Goal: Answer question/provide support

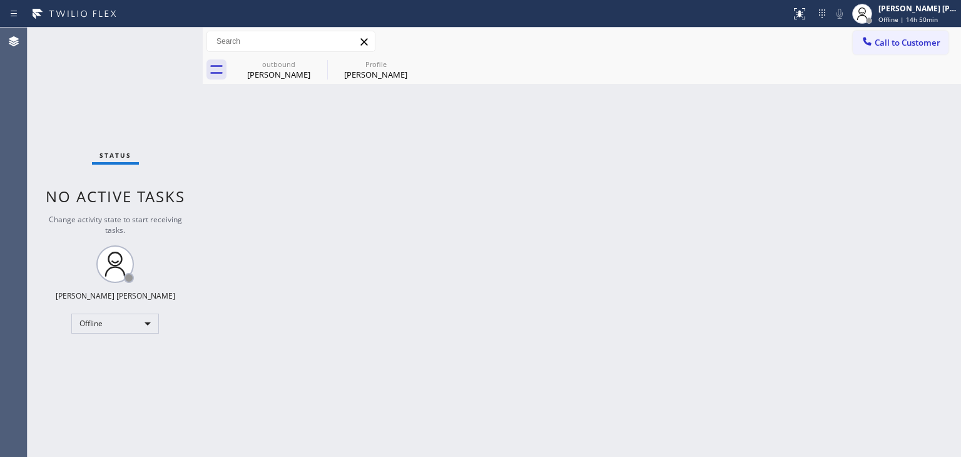
click at [936, 146] on div "Back to Dashboard Change Sender ID Customers Technicians Select a contact Outbo…" at bounding box center [582, 242] width 759 height 429
click at [320, 64] on icon at bounding box center [319, 63] width 11 height 11
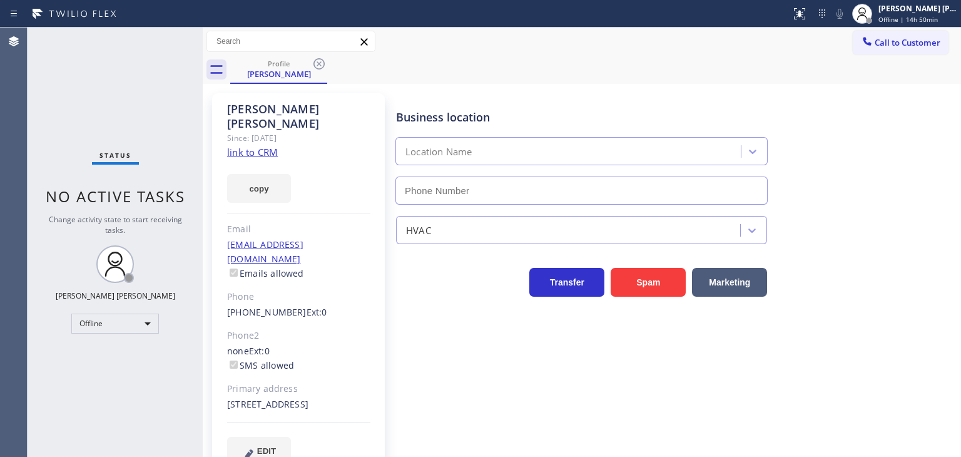
click at [320, 64] on icon at bounding box center [319, 63] width 11 height 11
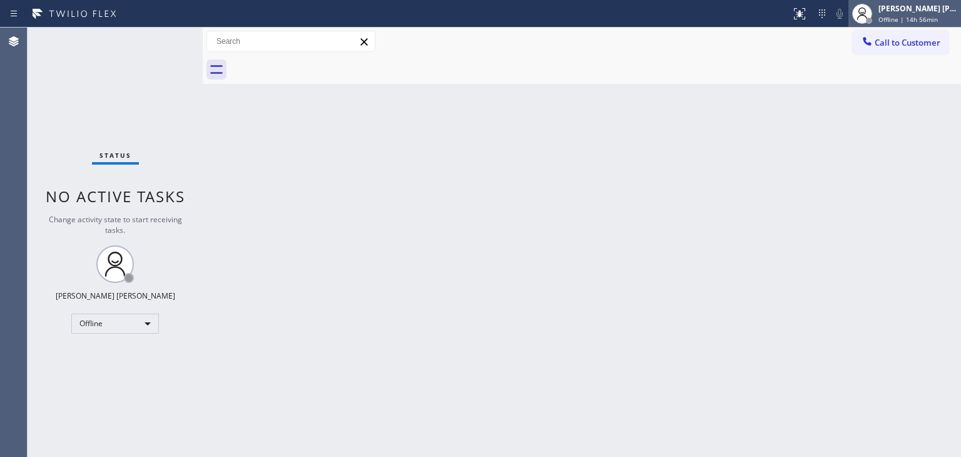
click at [929, 18] on span "Offline | 14h 56min" at bounding box center [908, 19] width 59 height 9
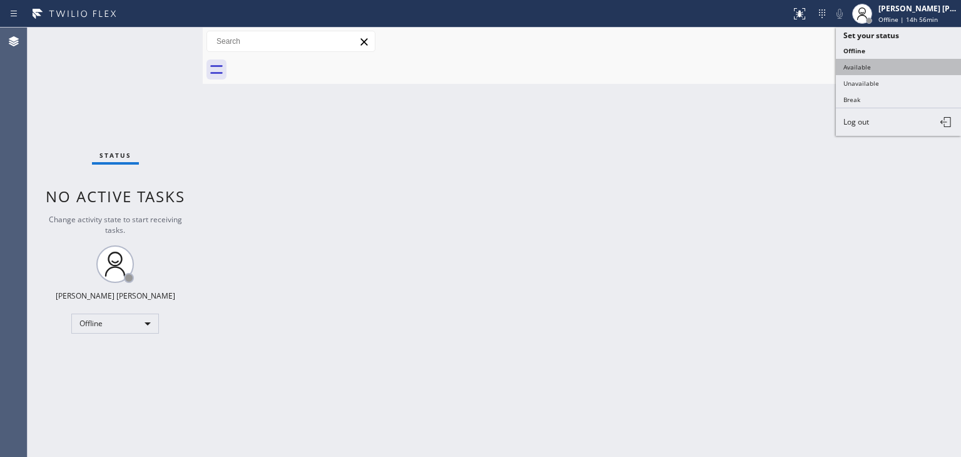
click at [891, 61] on button "Available" at bounding box center [898, 67] width 125 height 16
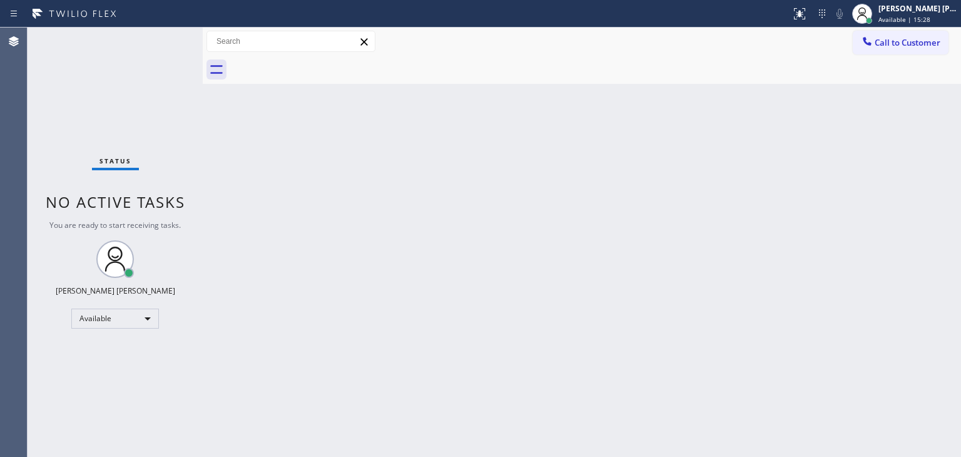
click at [165, 36] on div "Status No active tasks You are ready to start receiving tasks. [PERSON_NAME] [P…" at bounding box center [115, 242] width 175 height 429
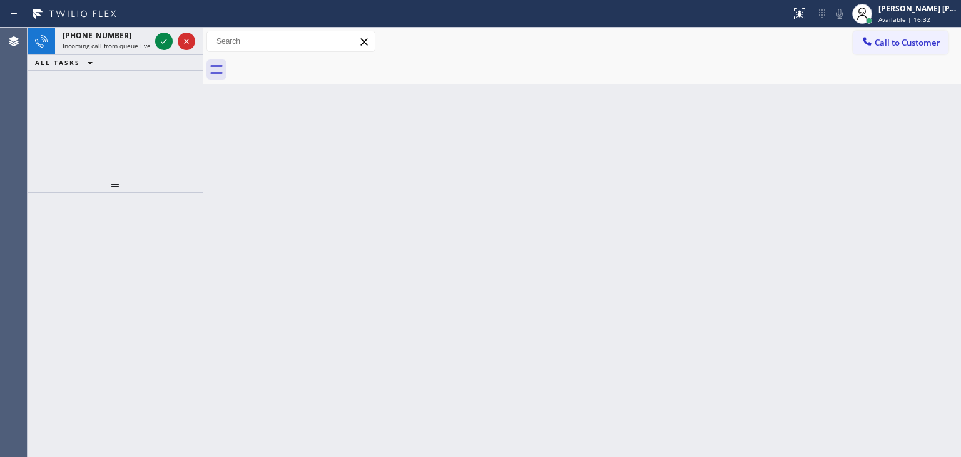
drag, startPoint x: 168, startPoint y: 39, endPoint x: 153, endPoint y: 102, distance: 65.1
click at [168, 39] on icon at bounding box center [163, 41] width 15 height 15
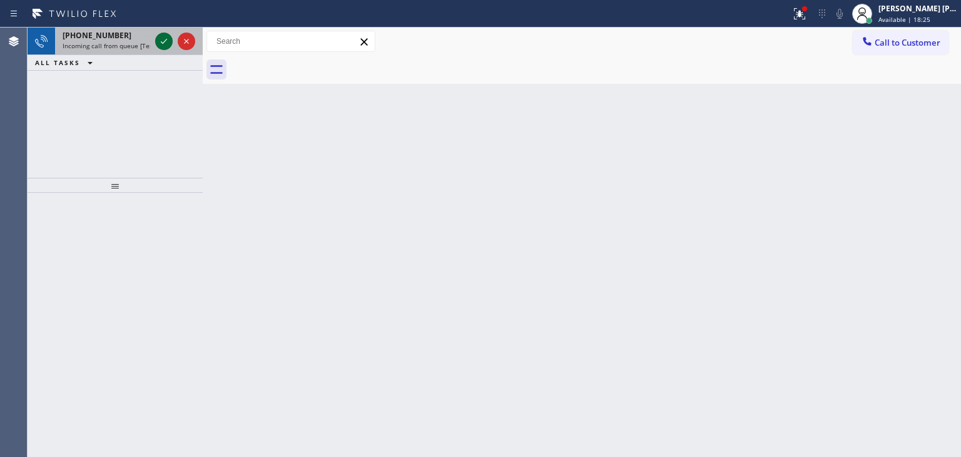
click at [161, 39] on icon at bounding box center [163, 41] width 15 height 15
click at [163, 39] on icon at bounding box center [163, 41] width 15 height 15
click at [163, 44] on icon at bounding box center [163, 41] width 15 height 15
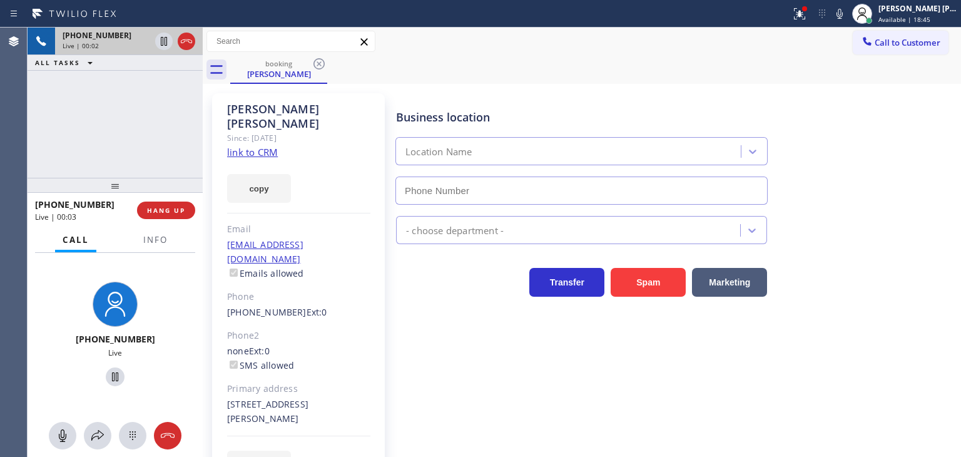
type input "[PHONE_NUMBER]"
click at [237, 146] on link "link to CRM" at bounding box center [252, 152] width 51 height 13
click at [98, 439] on icon at bounding box center [97, 435] width 13 height 11
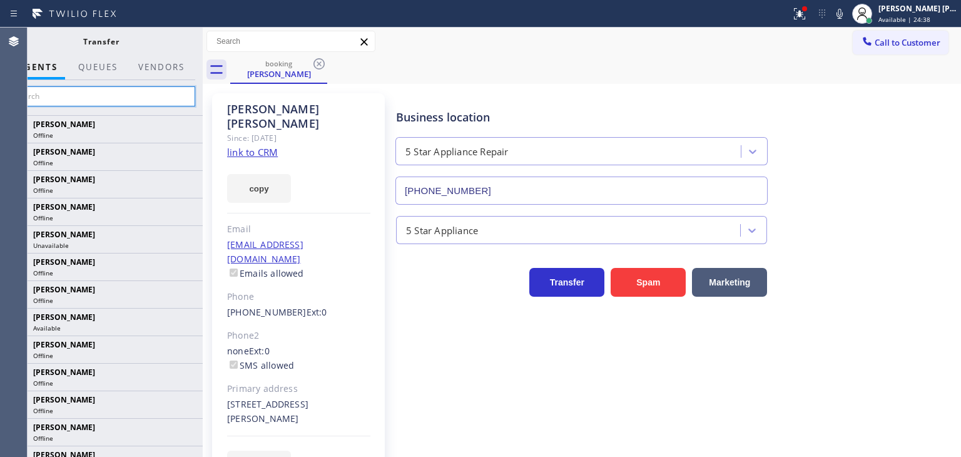
click at [182, 93] on input "text" at bounding box center [101, 96] width 188 height 20
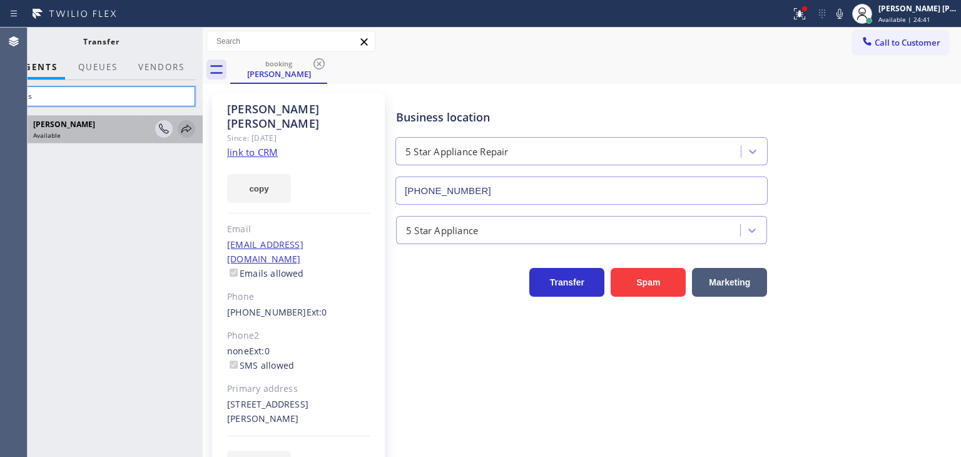
type input "anas"
click at [187, 130] on icon at bounding box center [186, 128] width 15 height 15
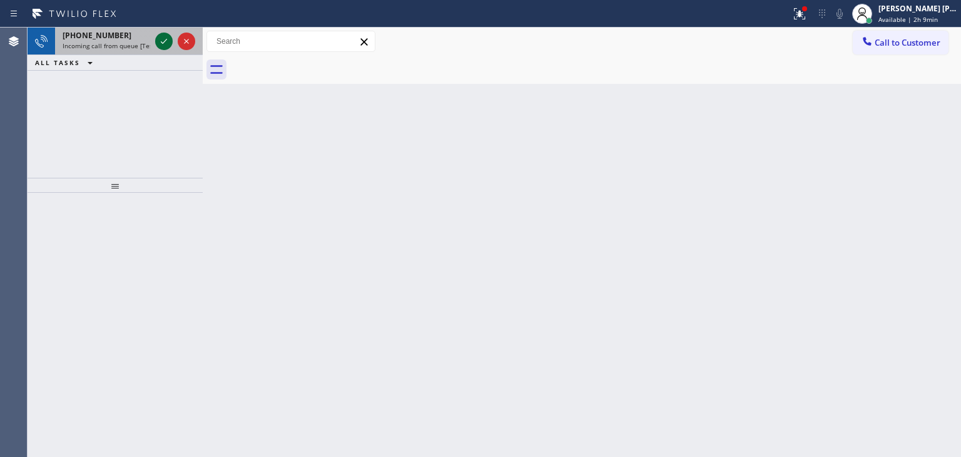
click at [160, 37] on icon at bounding box center [163, 41] width 15 height 15
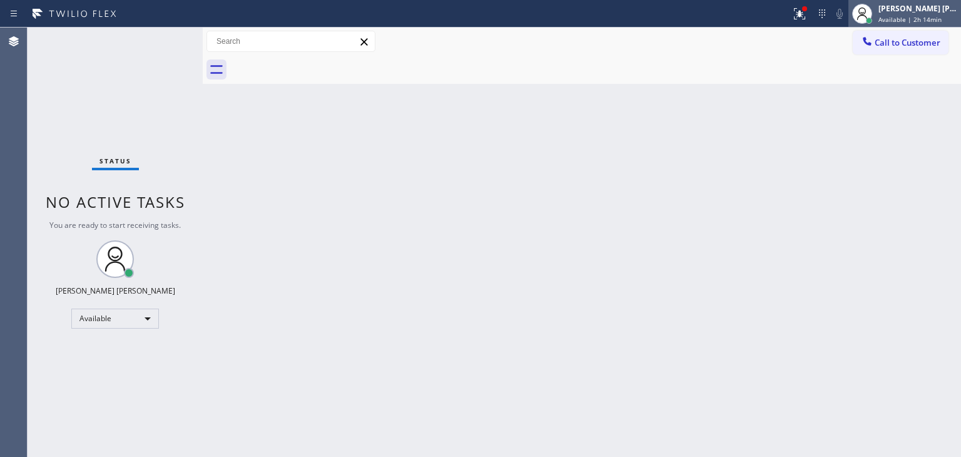
click at [909, 5] on div "[PERSON_NAME] [PERSON_NAME]" at bounding box center [918, 8] width 79 height 11
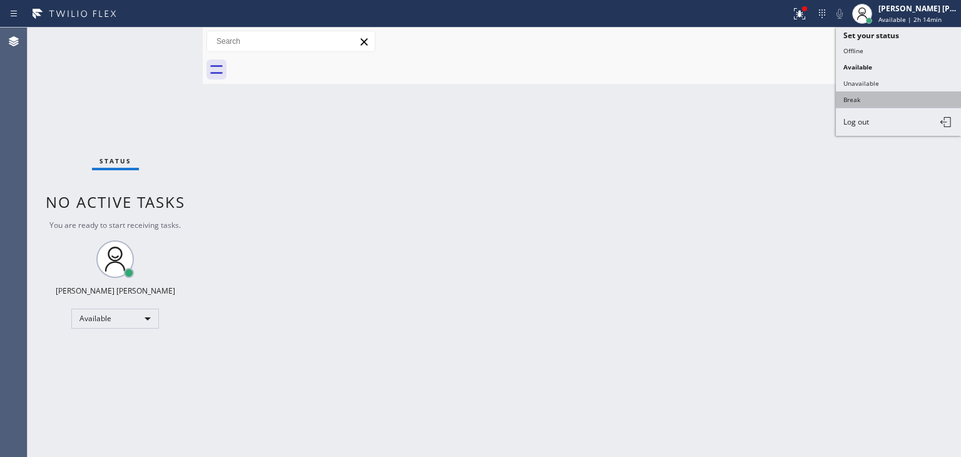
click at [895, 95] on button "Break" at bounding box center [898, 99] width 125 height 16
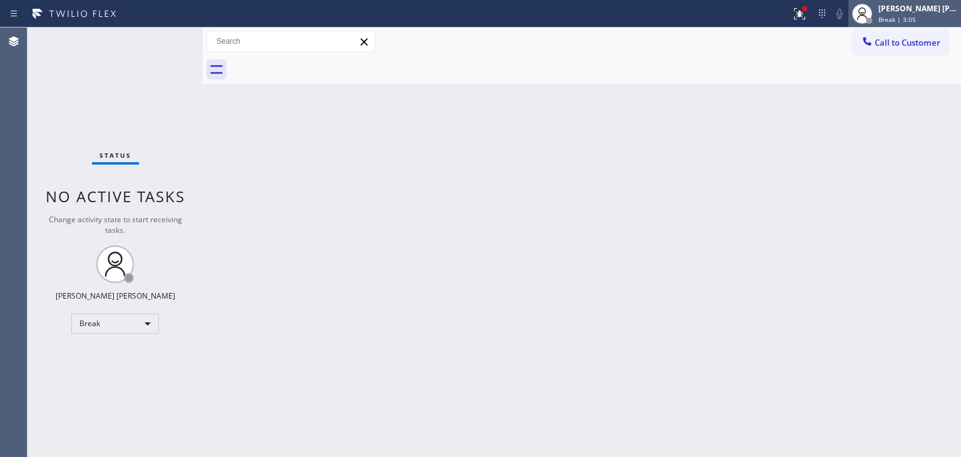
click at [930, 7] on div "[PERSON_NAME] [PERSON_NAME]" at bounding box center [918, 8] width 79 height 11
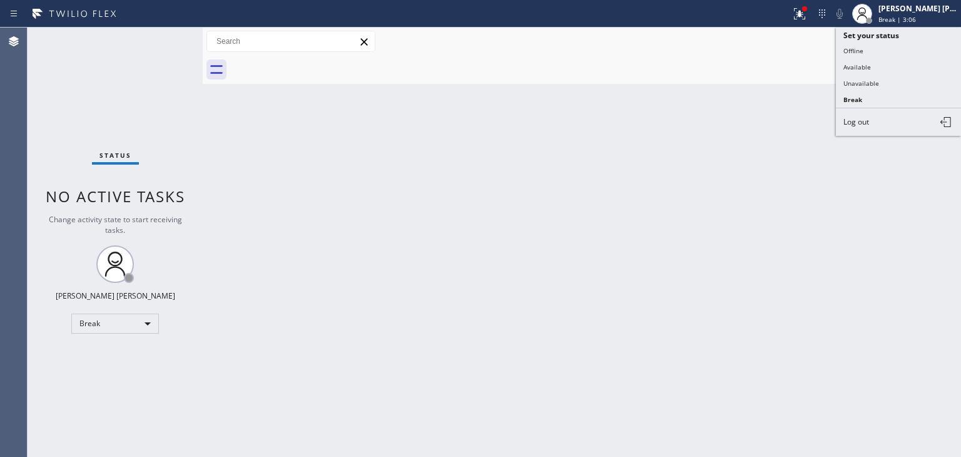
click at [893, 66] on button "Available" at bounding box center [898, 67] width 125 height 16
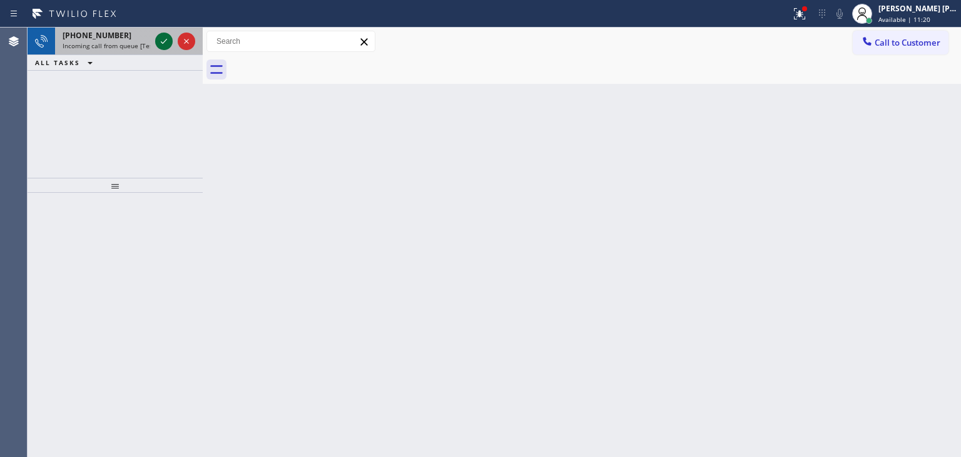
click at [166, 41] on icon at bounding box center [163, 41] width 15 height 15
click at [165, 41] on icon at bounding box center [163, 41] width 15 height 15
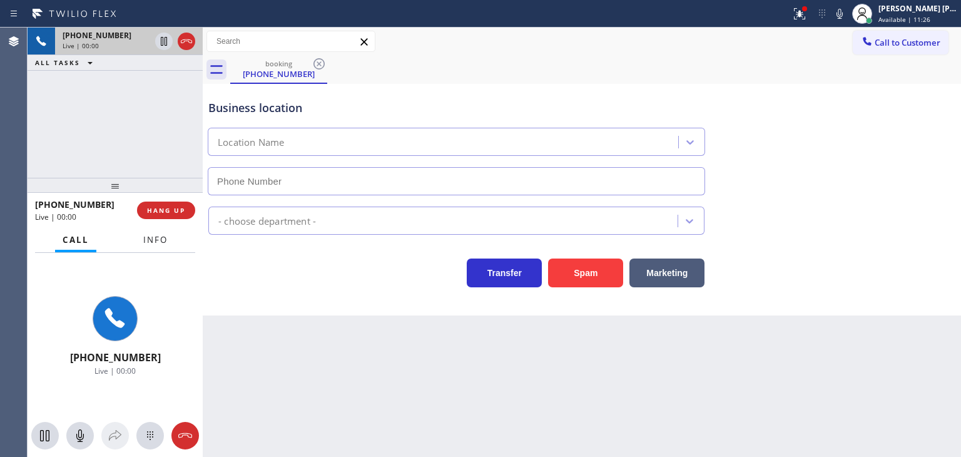
click at [167, 236] on span "Info" at bounding box center [155, 239] width 24 height 11
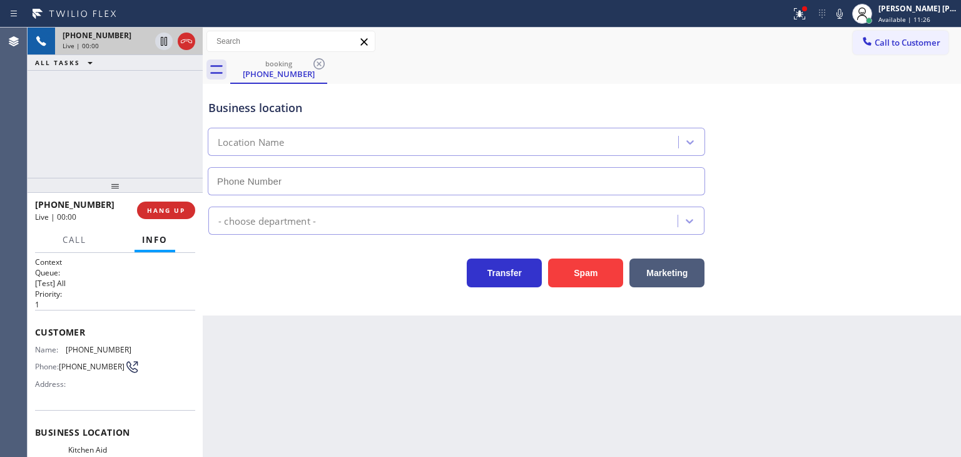
type input "[PHONE_NUMBER]"
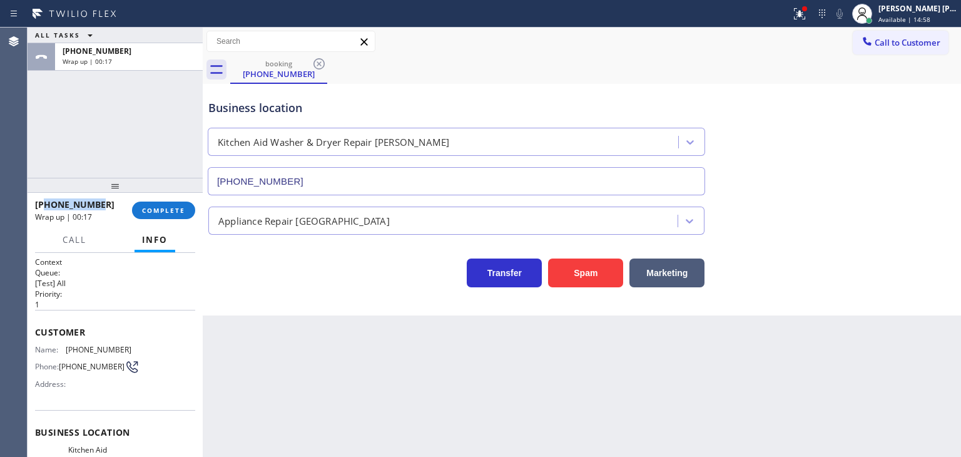
drag, startPoint x: 113, startPoint y: 201, endPoint x: 47, endPoint y: 207, distance: 66.0
click at [47, 207] on div "[PHONE_NUMBER]" at bounding box center [79, 204] width 88 height 12
copy span "5418446102"
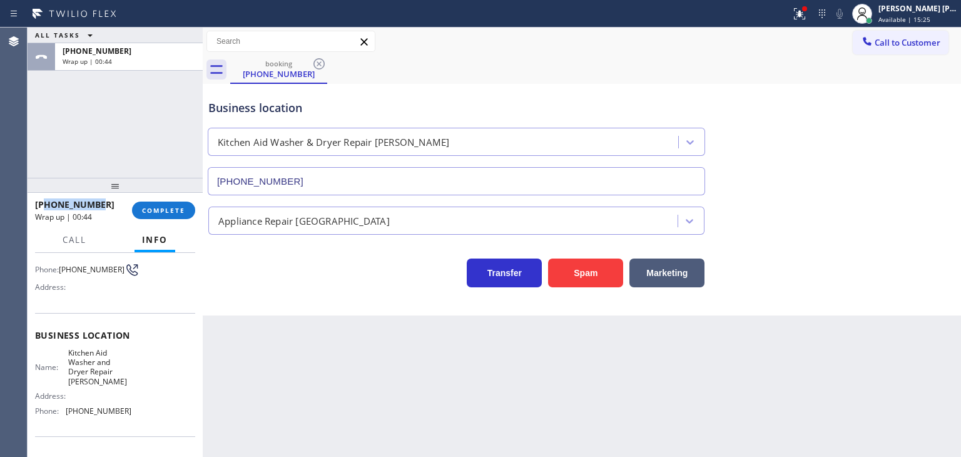
scroll to position [125, 0]
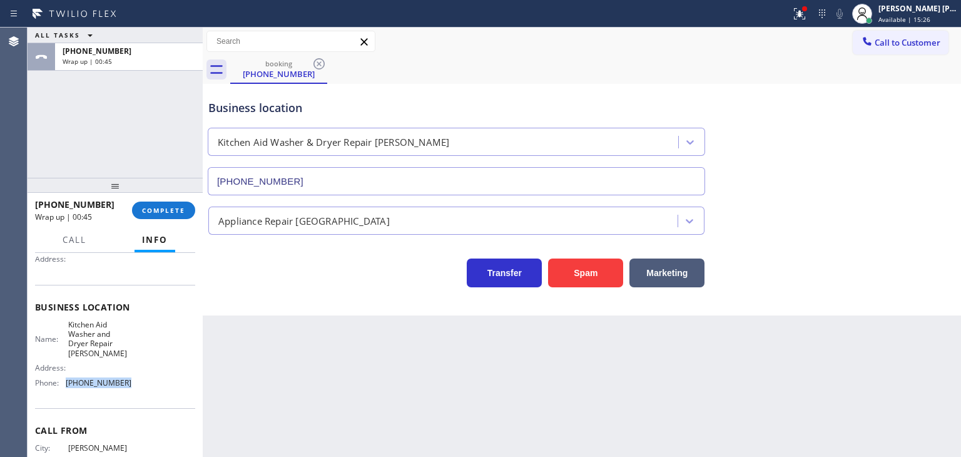
drag, startPoint x: 131, startPoint y: 382, endPoint x: 60, endPoint y: 385, distance: 71.4
click at [60, 385] on div "Name: Kitchen Aid Washer and Dryer Repair [PERSON_NAME] Address: Phone: [PHONE_…" at bounding box center [115, 356] width 160 height 73
copy div "[PHONE_NUMBER]"
click at [168, 206] on button "COMPLETE" at bounding box center [163, 211] width 63 height 18
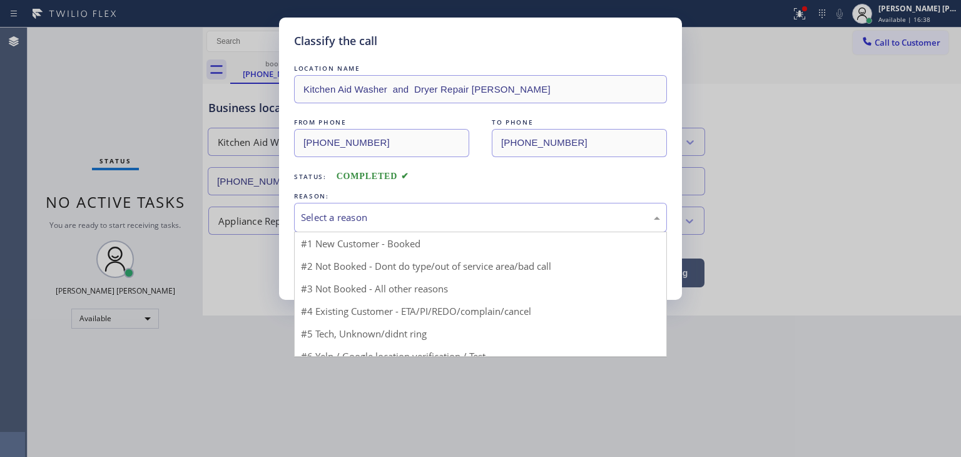
click at [347, 219] on div "Select a reason" at bounding box center [480, 217] width 359 height 14
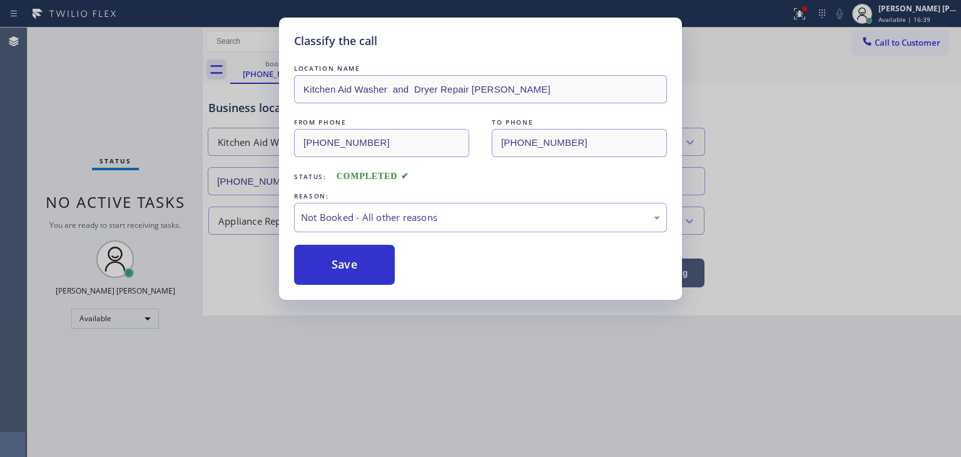
click at [352, 262] on button "Save" at bounding box center [344, 265] width 101 height 40
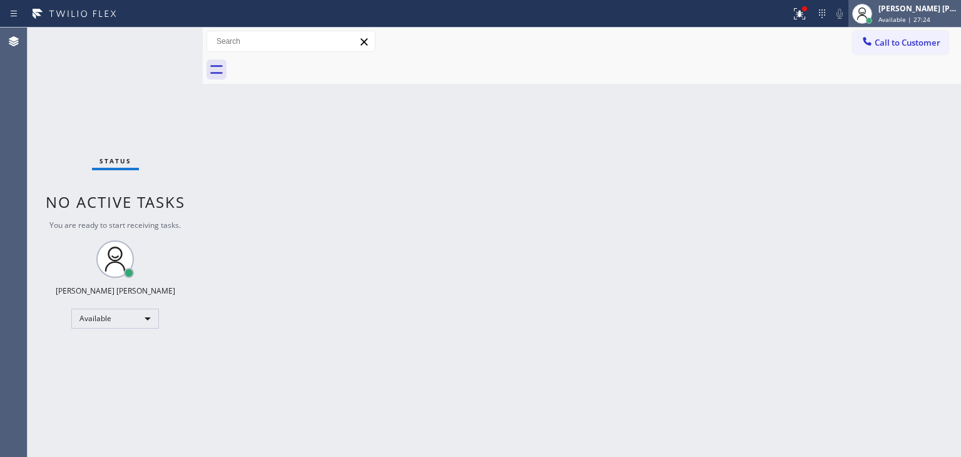
click at [919, 19] on span "Available | 27:24" at bounding box center [905, 19] width 52 height 9
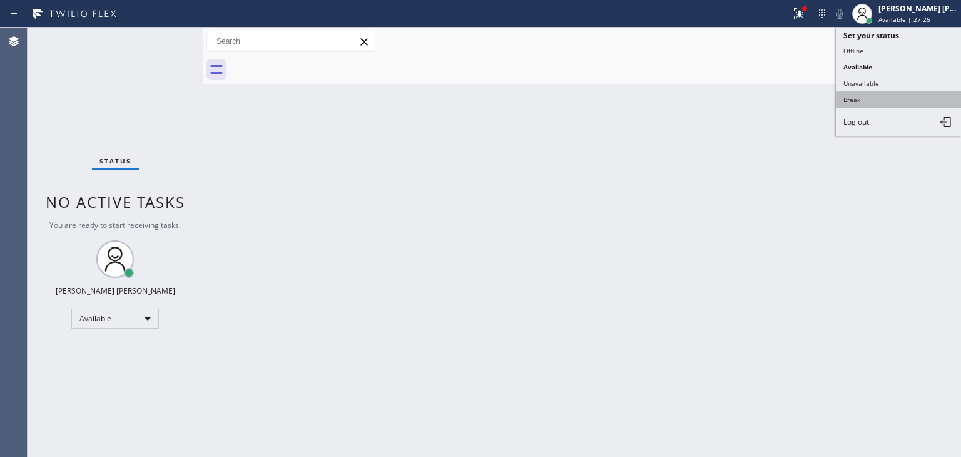
click at [862, 96] on button "Break" at bounding box center [898, 99] width 125 height 16
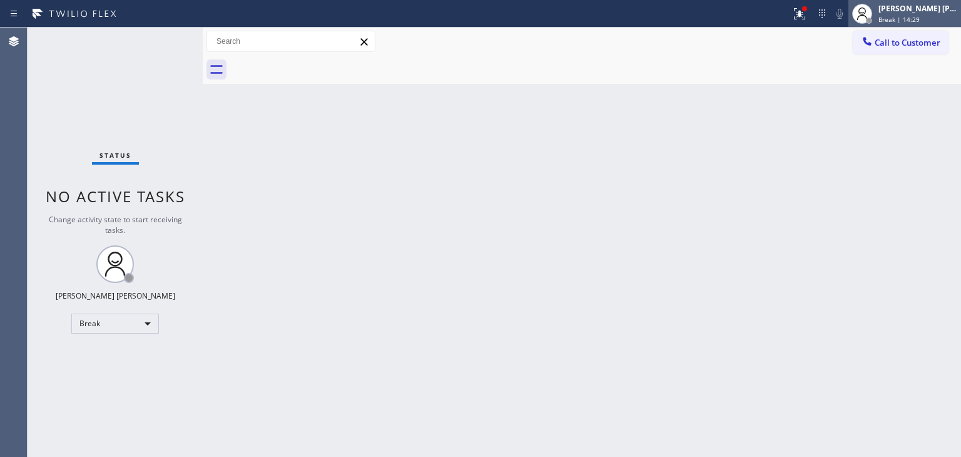
click at [944, 16] on div "Break | 14:29" at bounding box center [918, 19] width 79 height 9
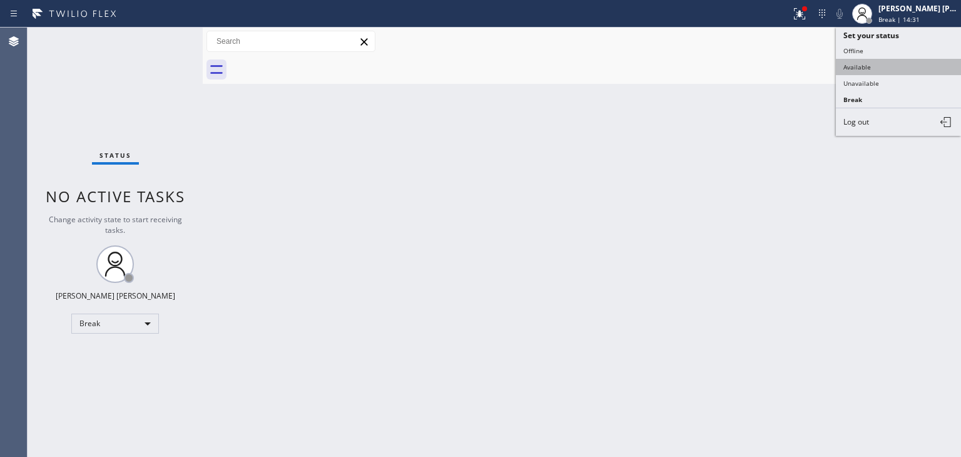
click at [897, 66] on button "Available" at bounding box center [898, 67] width 125 height 16
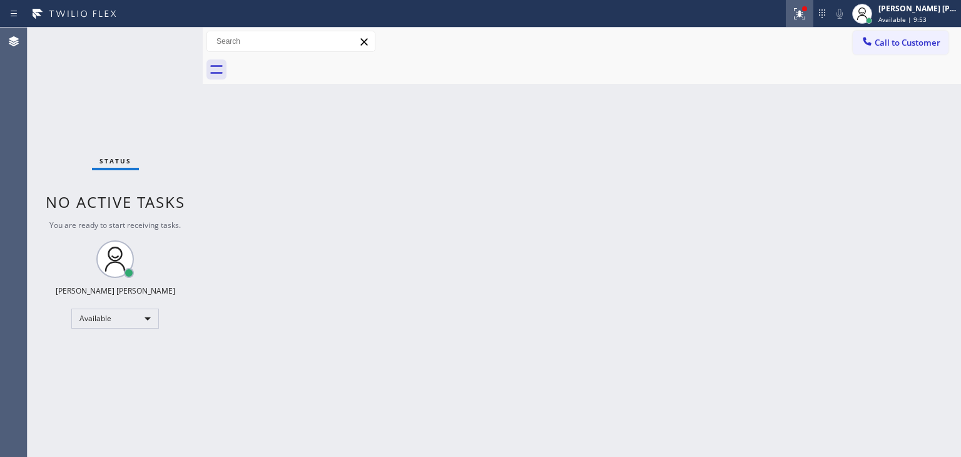
click at [814, 13] on div at bounding box center [800, 13] width 28 height 15
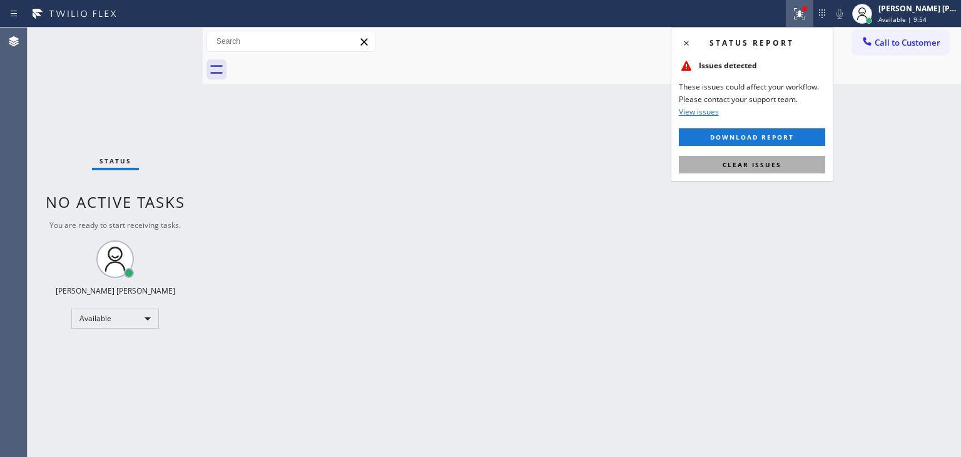
click at [764, 161] on span "Clear issues" at bounding box center [752, 164] width 59 height 9
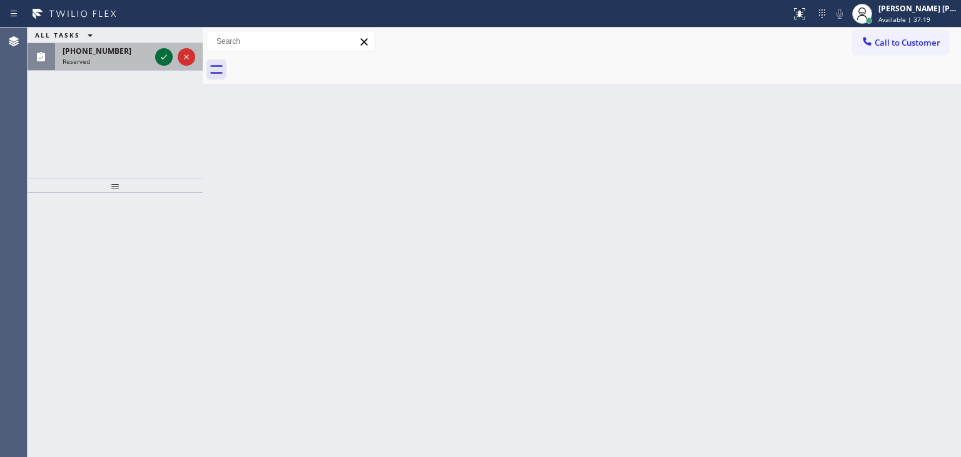
click at [164, 56] on icon at bounding box center [163, 56] width 15 height 15
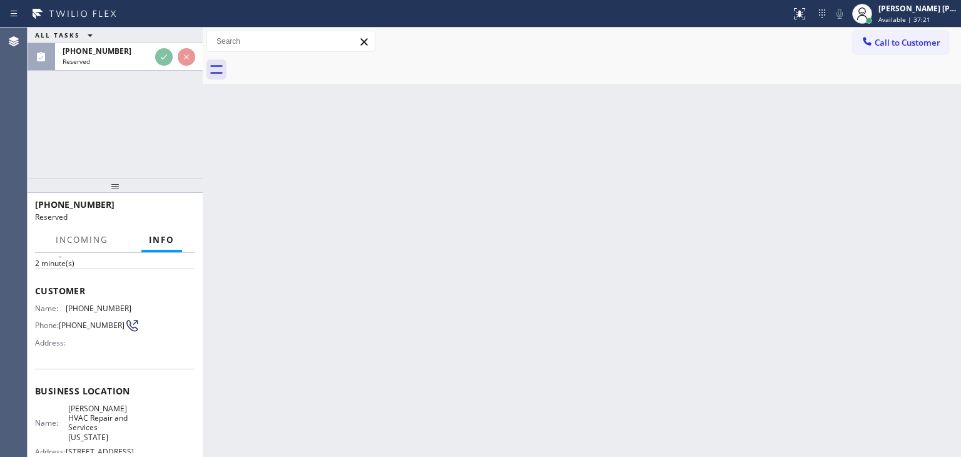
scroll to position [125, 0]
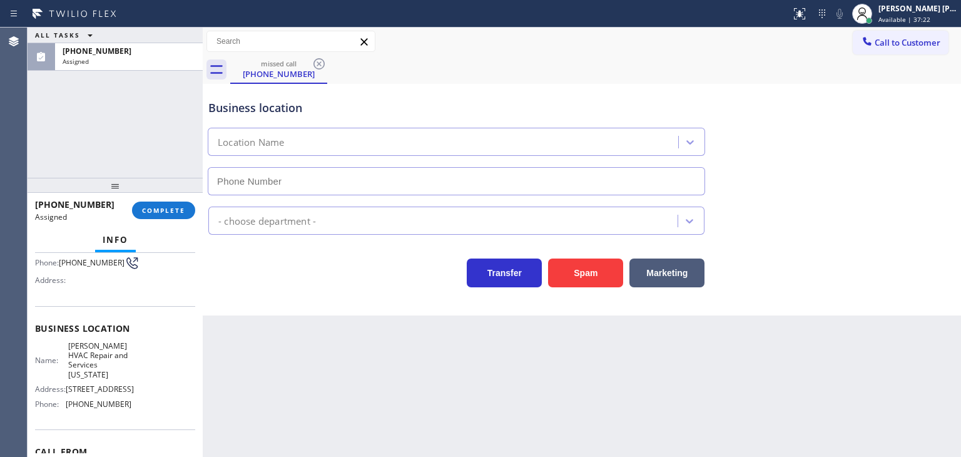
type input "[PHONE_NUMBER]"
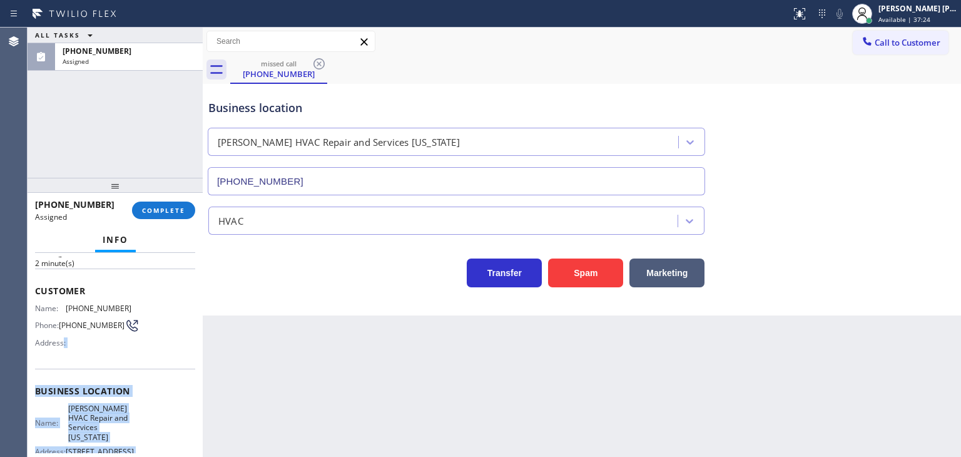
scroll to position [63, 0]
drag, startPoint x: 137, startPoint y: 407, endPoint x: 30, endPoint y: 301, distance: 150.5
click at [30, 301] on div "Context Queue: HVAC Priority: 0 Task Age: [DEMOGRAPHIC_DATA] minute(s) Customer…" at bounding box center [115, 355] width 175 height 204
copy div "Name: [PHONE_NUMBER] Phone: [PHONE_NUMBER] Address: Business location Name: [GE…"
click at [158, 217] on button "COMPLETE" at bounding box center [163, 211] width 63 height 18
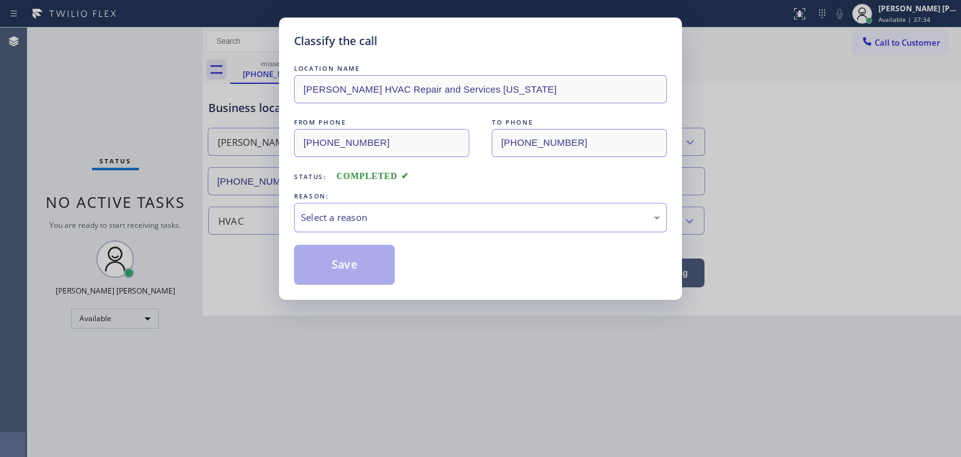
click at [383, 218] on div "Select a reason" at bounding box center [480, 217] width 359 height 14
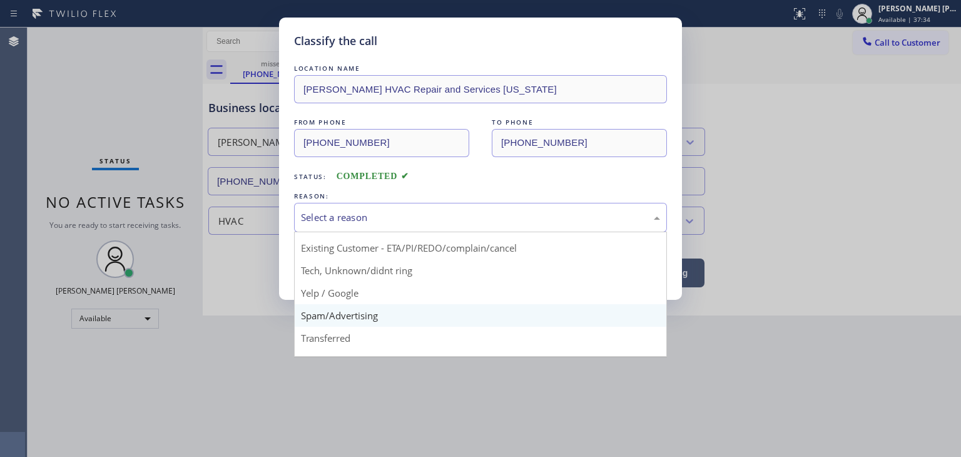
scroll to position [63, 0]
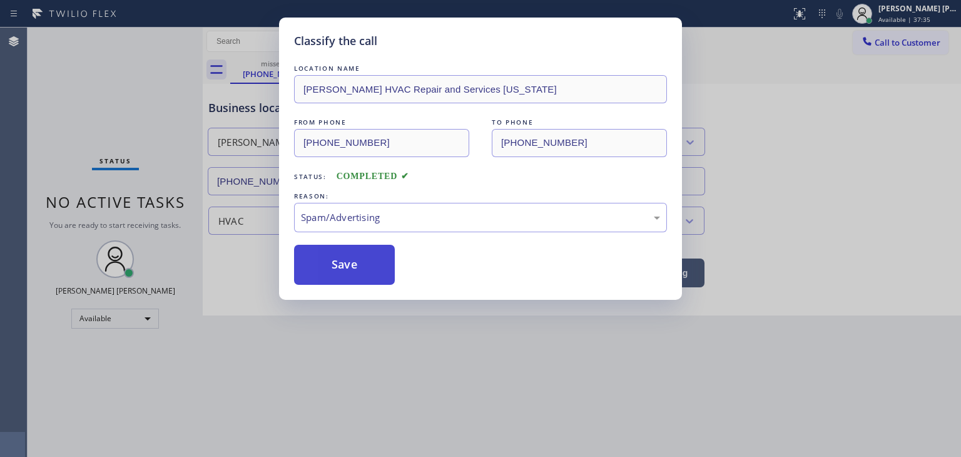
click at [345, 267] on button "Save" at bounding box center [344, 265] width 101 height 40
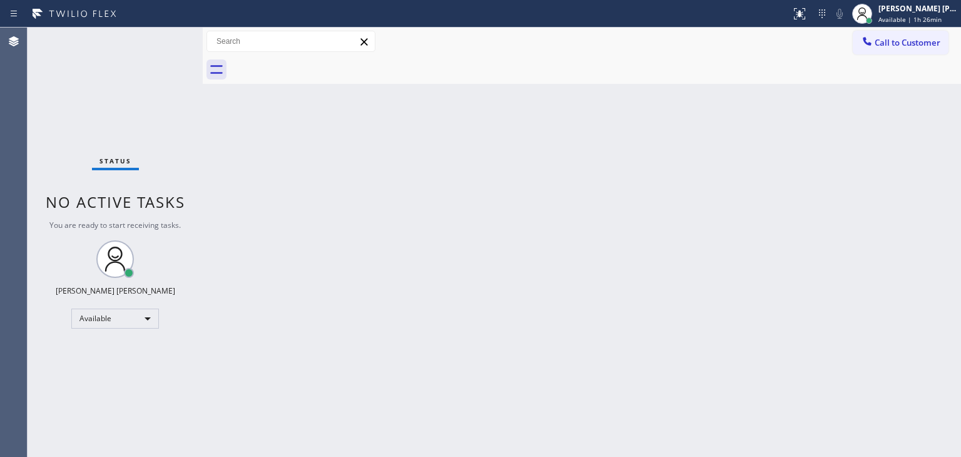
click at [162, 33] on div "Status No active tasks You are ready to start receiving tasks. [PERSON_NAME] [P…" at bounding box center [115, 242] width 175 height 429
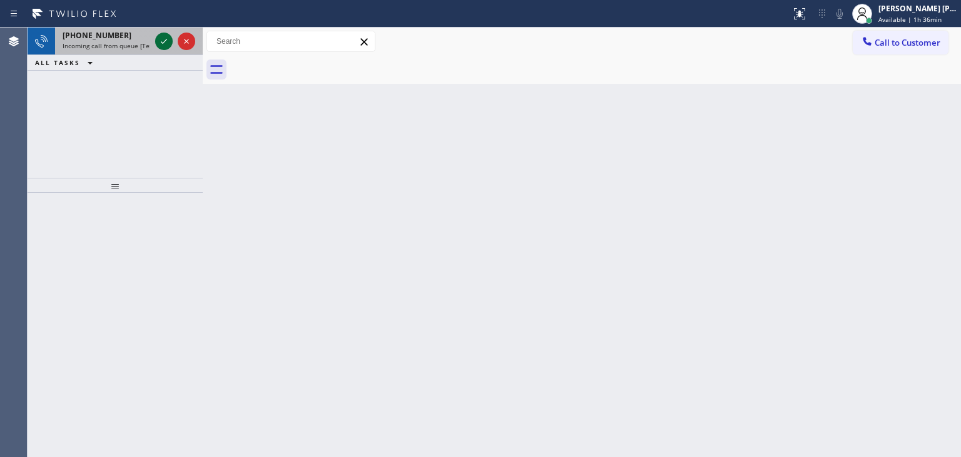
click at [163, 46] on icon at bounding box center [163, 41] width 15 height 15
click at [160, 43] on icon at bounding box center [163, 41] width 15 height 15
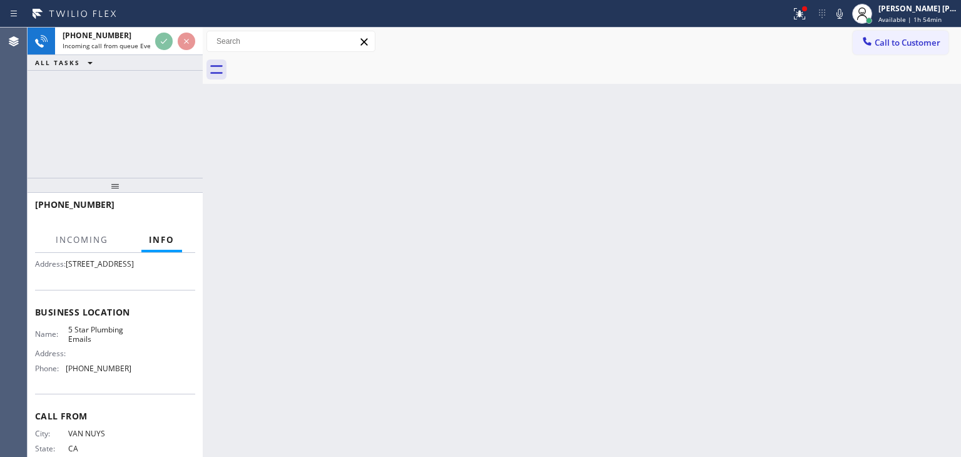
scroll to position [125, 0]
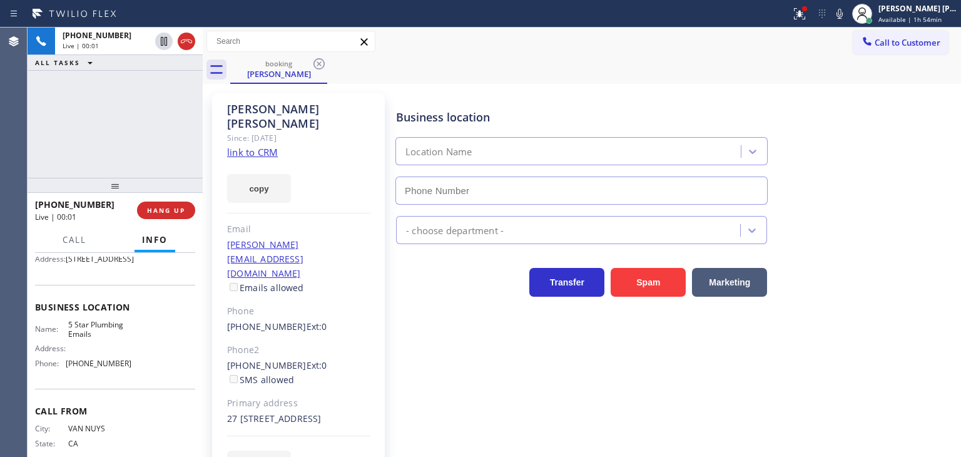
type input "[PHONE_NUMBER]"
click at [258, 146] on link "link to CRM" at bounding box center [252, 152] width 51 height 13
click at [847, 13] on icon at bounding box center [839, 13] width 15 height 15
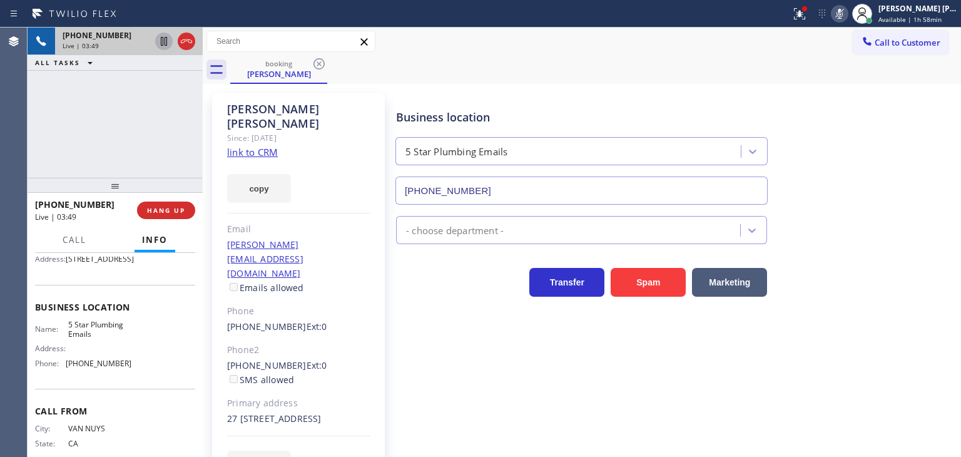
click at [165, 42] on icon at bounding box center [164, 41] width 6 height 9
drag, startPoint x: 905, startPoint y: 81, endPoint x: 905, endPoint y: 53, distance: 28.2
click at [905, 81] on div "booking [PERSON_NAME]" at bounding box center [595, 70] width 731 height 28
click at [844, 13] on rect at bounding box center [840, 12] width 9 height 9
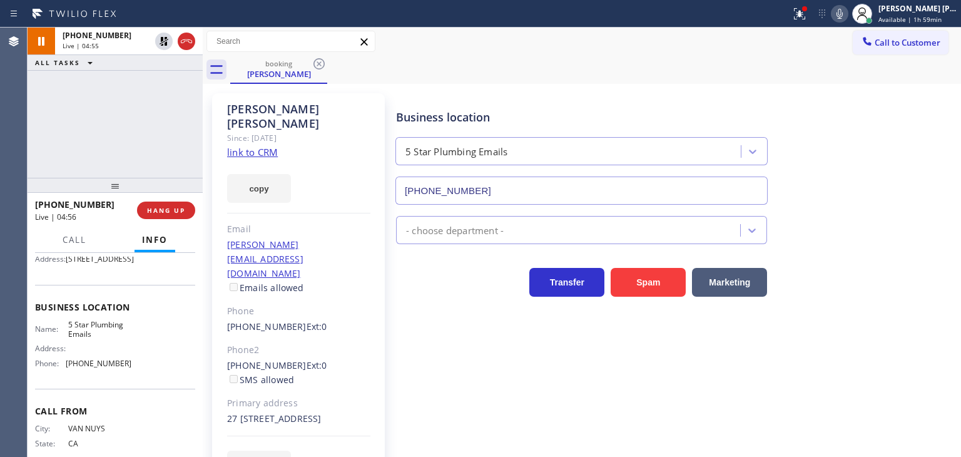
click at [163, 34] on icon at bounding box center [163, 41] width 15 height 15
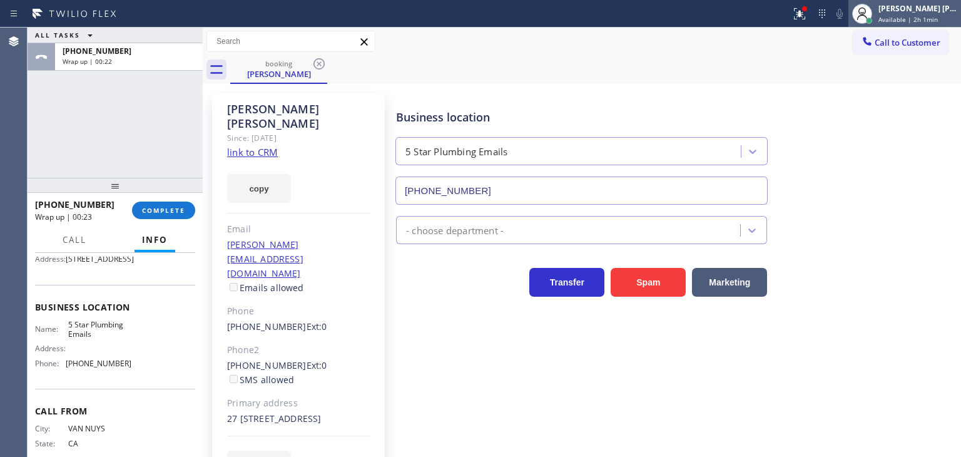
click at [934, 20] on span "Available | 2h 1min" at bounding box center [908, 19] width 59 height 9
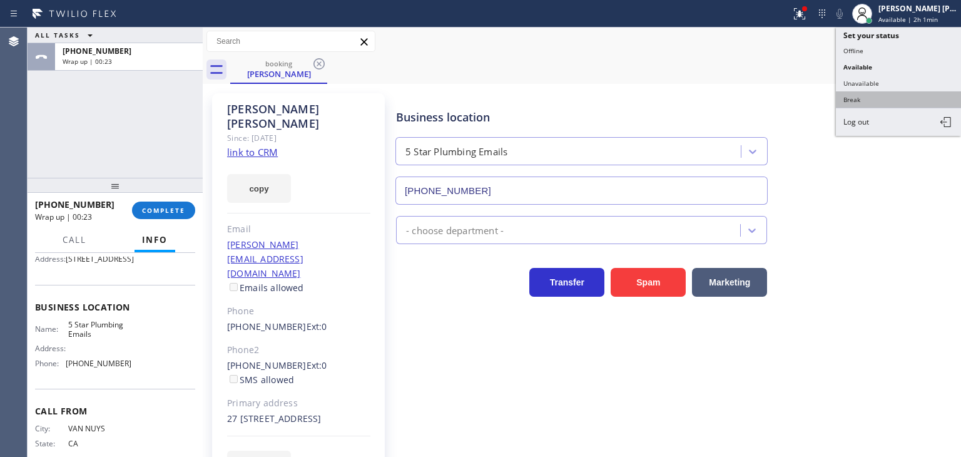
click at [900, 91] on button "Break" at bounding box center [898, 99] width 125 height 16
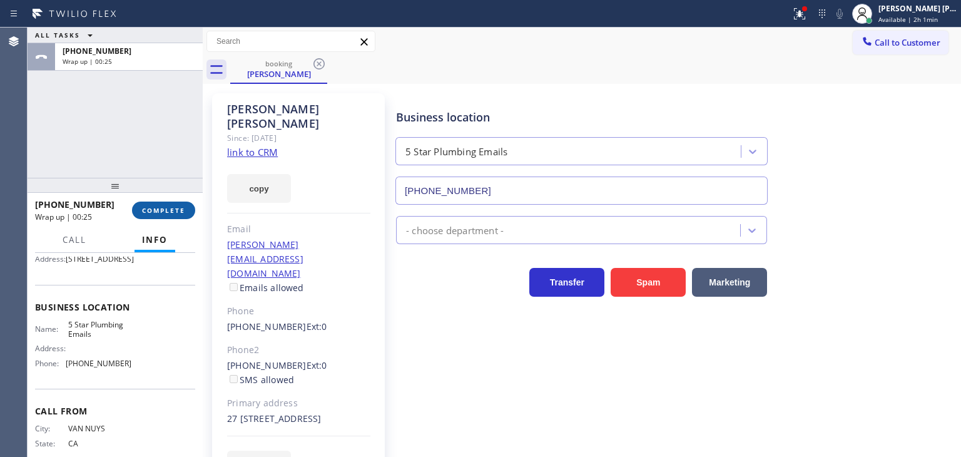
click at [165, 214] on span "COMPLETE" at bounding box center [163, 210] width 43 height 9
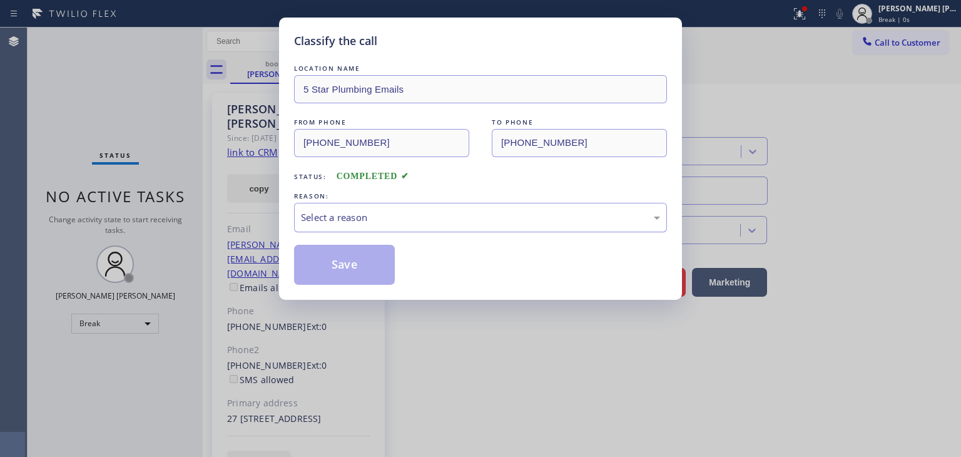
click at [332, 213] on div "Select a reason" at bounding box center [480, 217] width 359 height 14
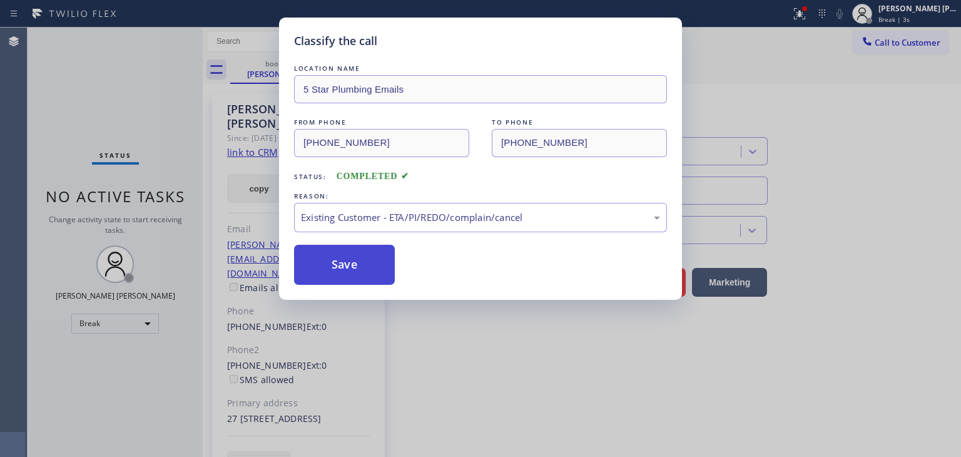
click at [350, 265] on button "Save" at bounding box center [344, 265] width 101 height 40
